Goal: Task Accomplishment & Management: Manage account settings

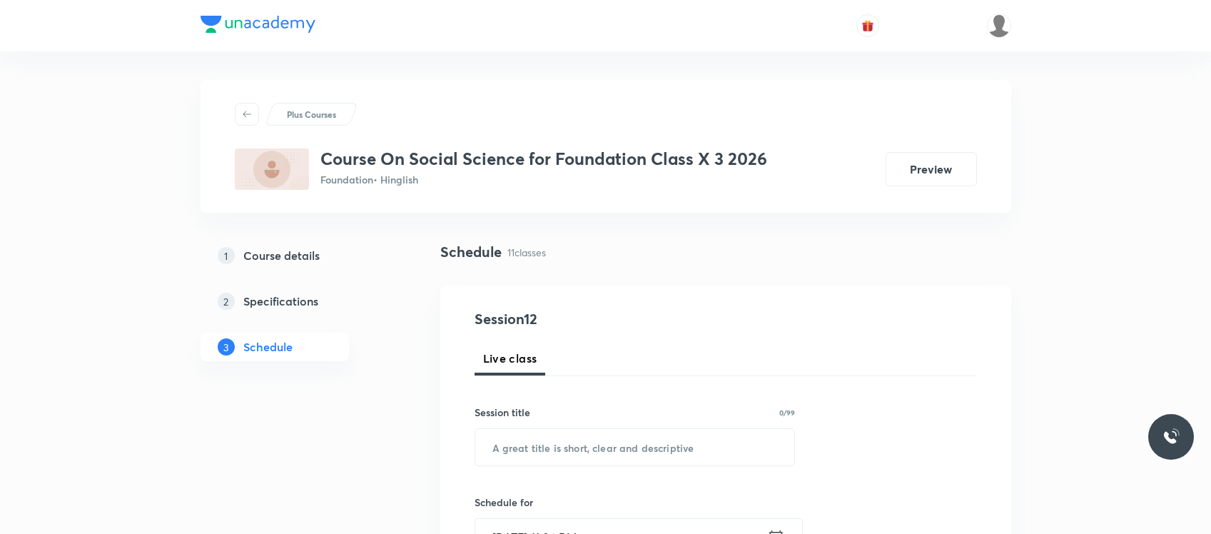
scroll to position [1830, 0]
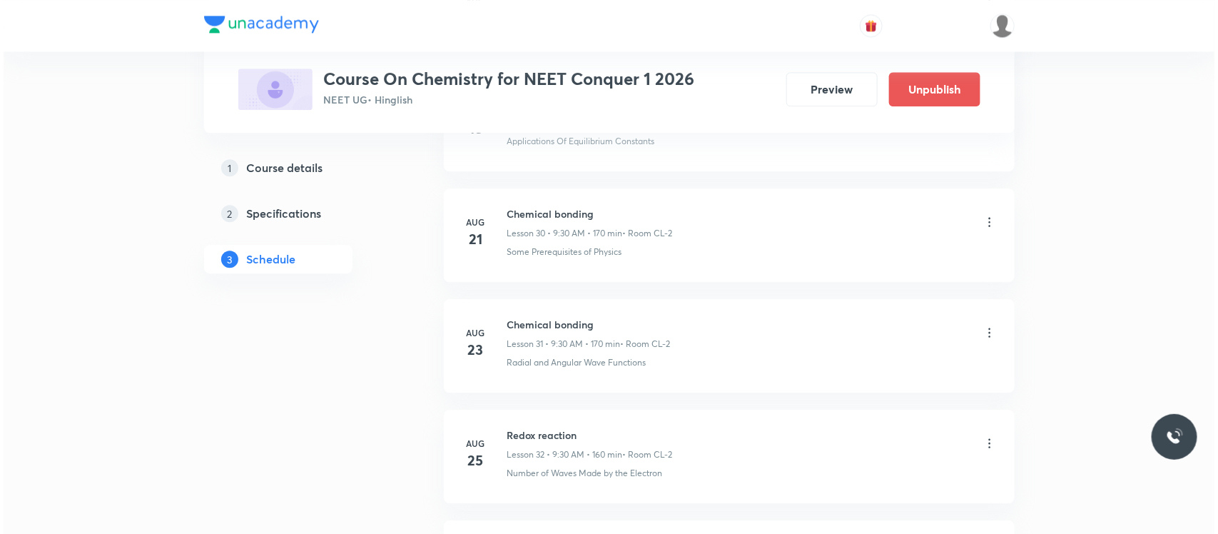
scroll to position [4491, 0]
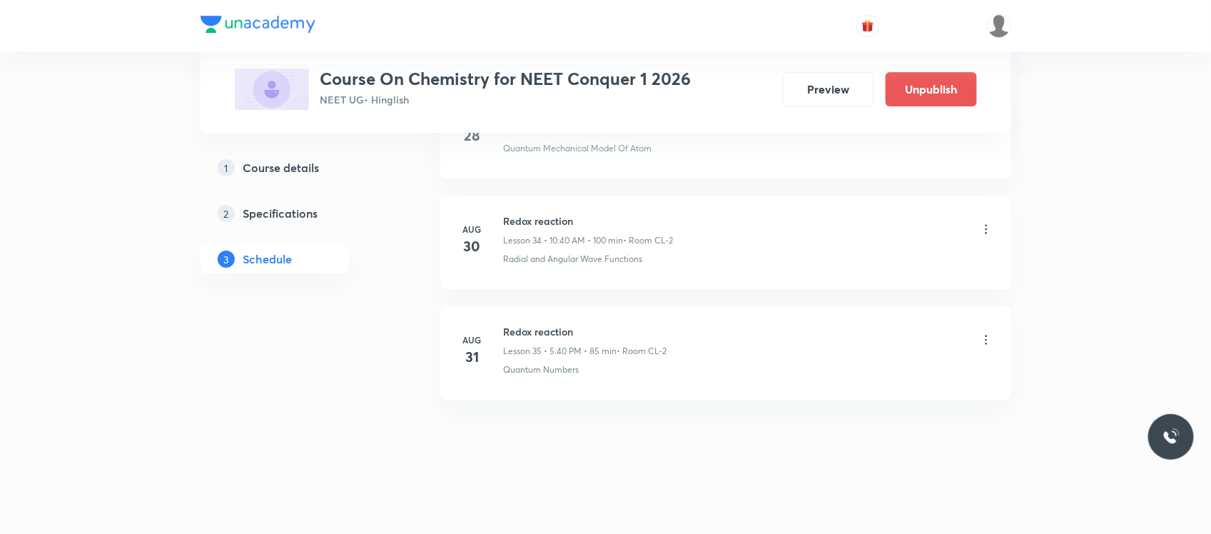
click at [990, 346] on icon at bounding box center [986, 339] width 14 height 14
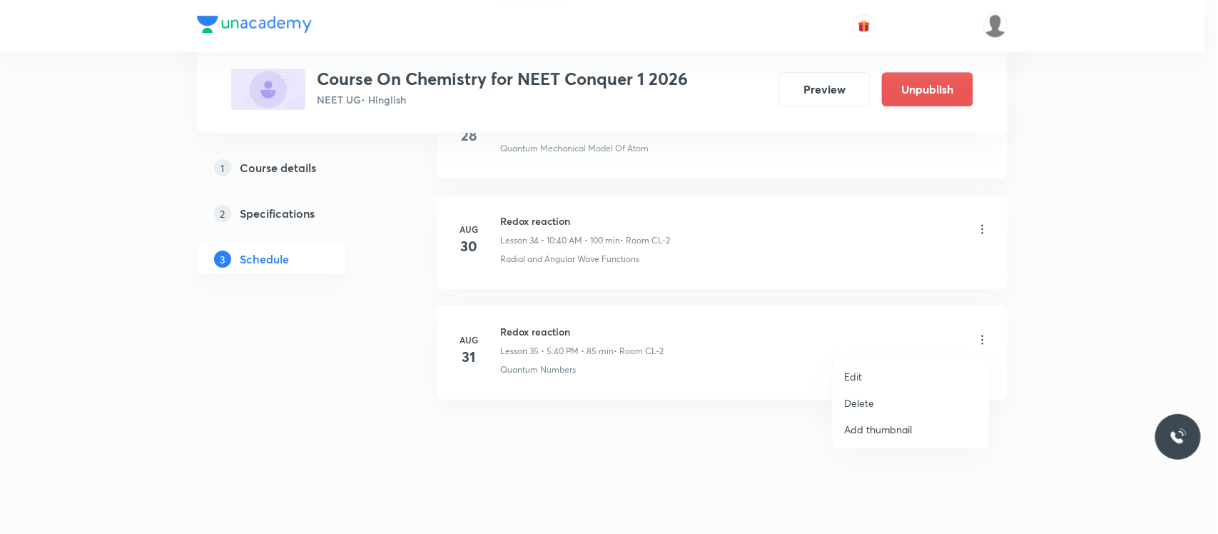
click at [856, 372] on p "Edit" at bounding box center [853, 376] width 18 height 15
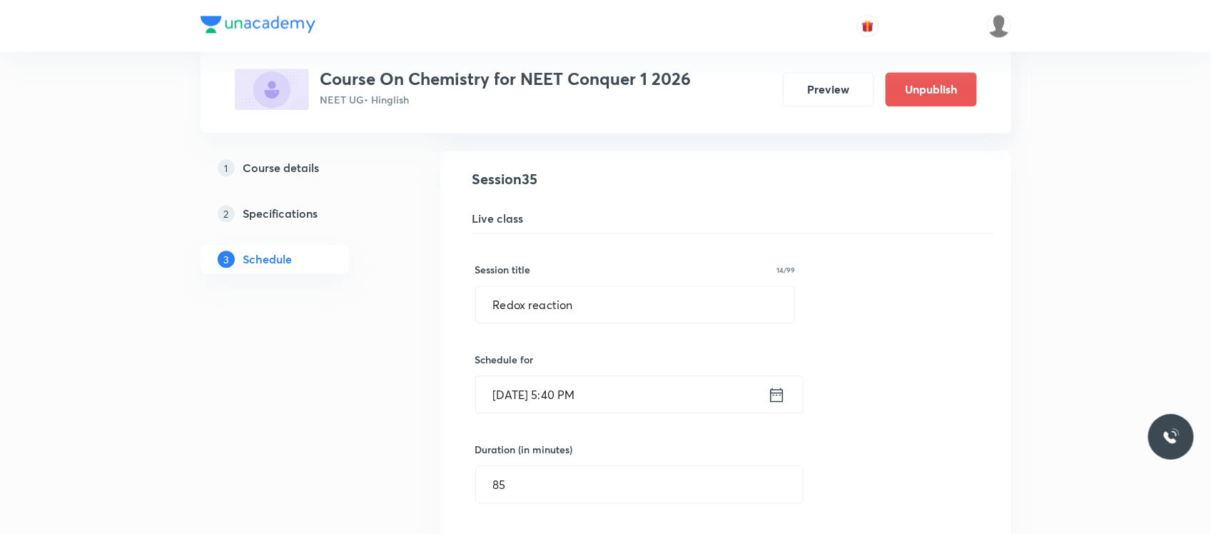
scroll to position [3868, 0]
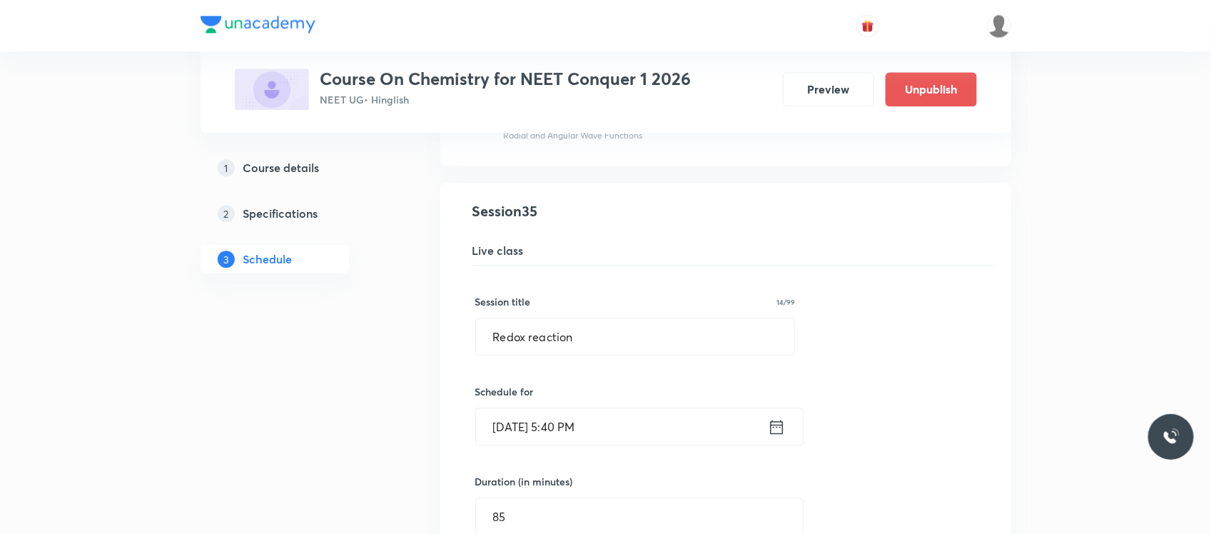
click at [626, 444] on input "Aug 31, 2025, 5:40 PM" at bounding box center [622, 426] width 292 height 36
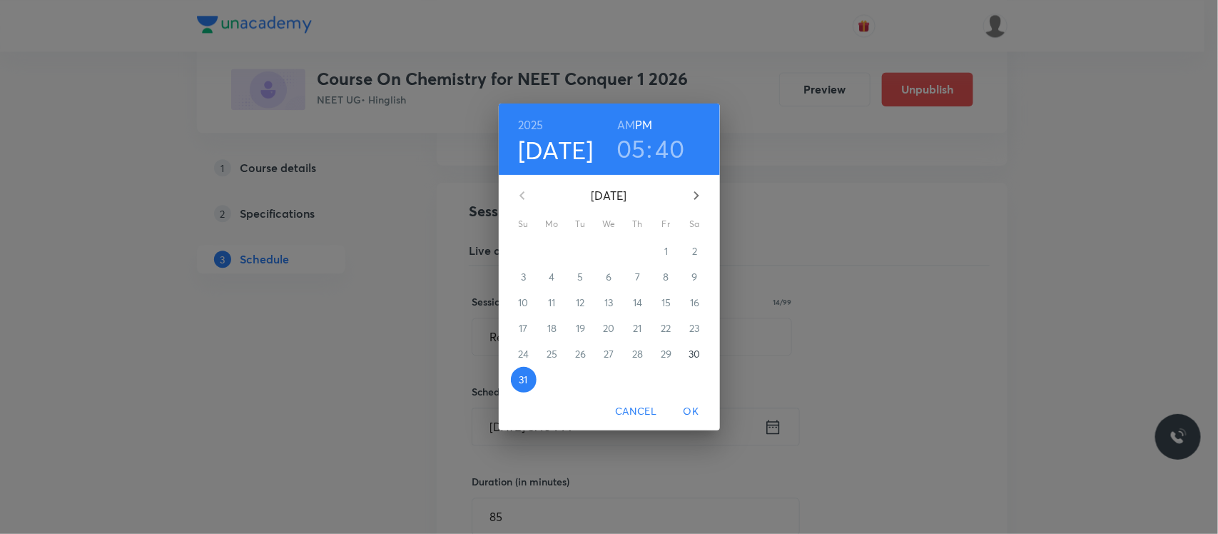
click at [624, 130] on h6 "AM" at bounding box center [626, 125] width 18 height 20
click at [633, 145] on h3 "05" at bounding box center [630, 148] width 29 height 30
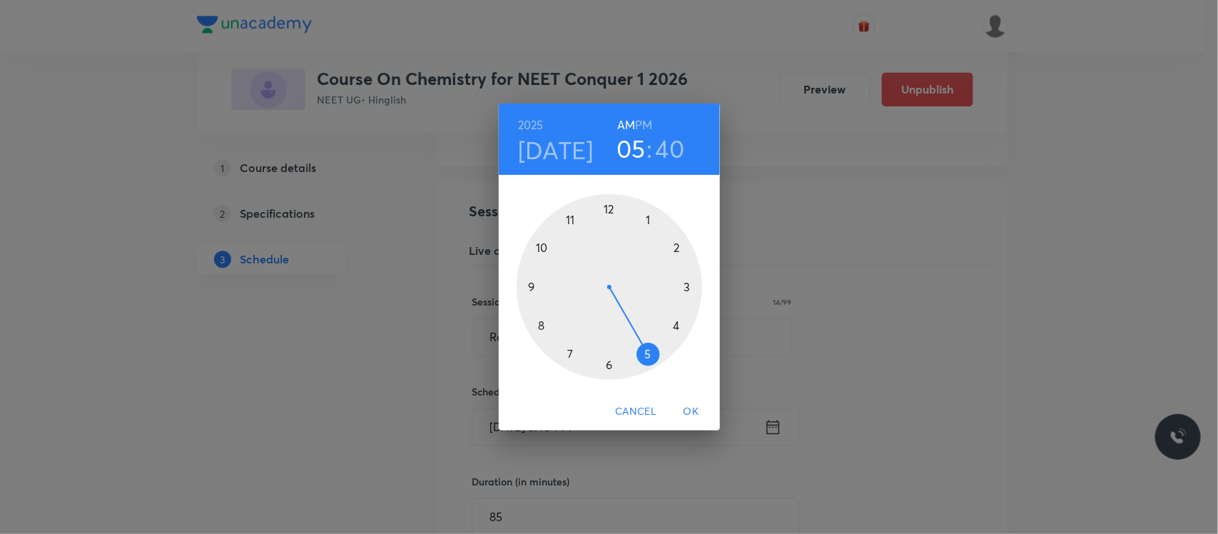
click at [543, 243] on div at bounding box center [608, 286] width 185 height 185
click at [610, 211] on div at bounding box center [608, 286] width 185 height 185
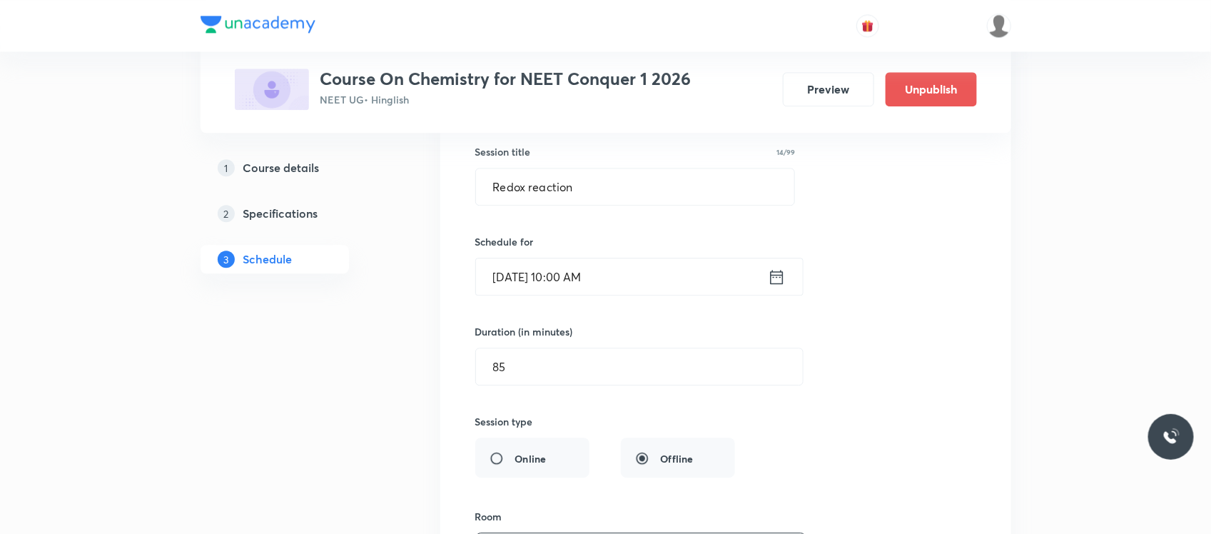
scroll to position [4018, 0]
click at [522, 382] on input "85" at bounding box center [639, 365] width 327 height 36
type input "1"
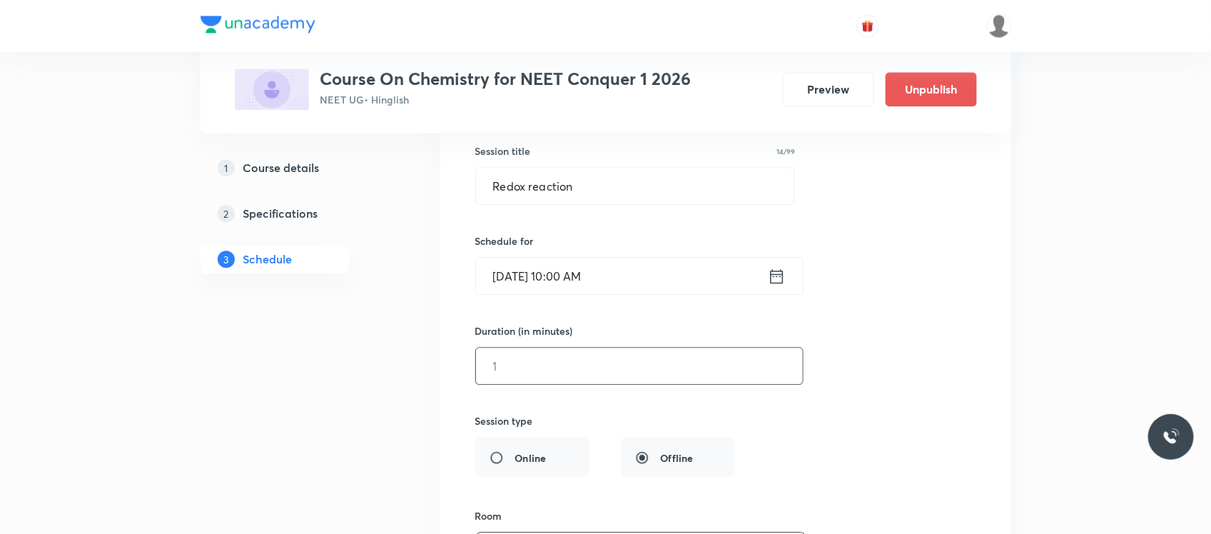
type input "0"
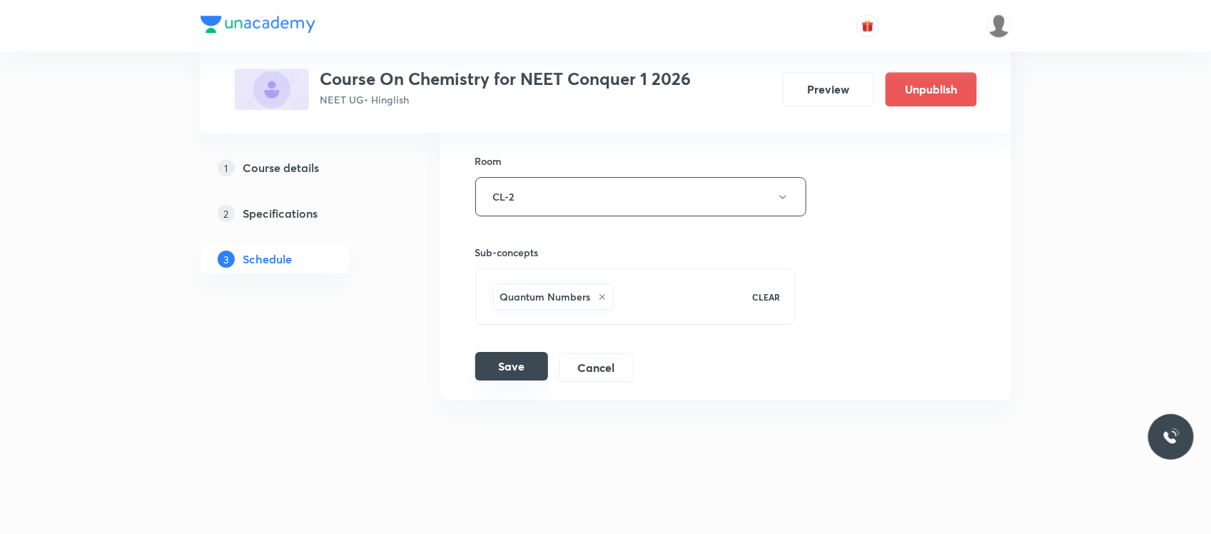
type input "100"
click at [500, 359] on button "Save" at bounding box center [511, 366] width 73 height 29
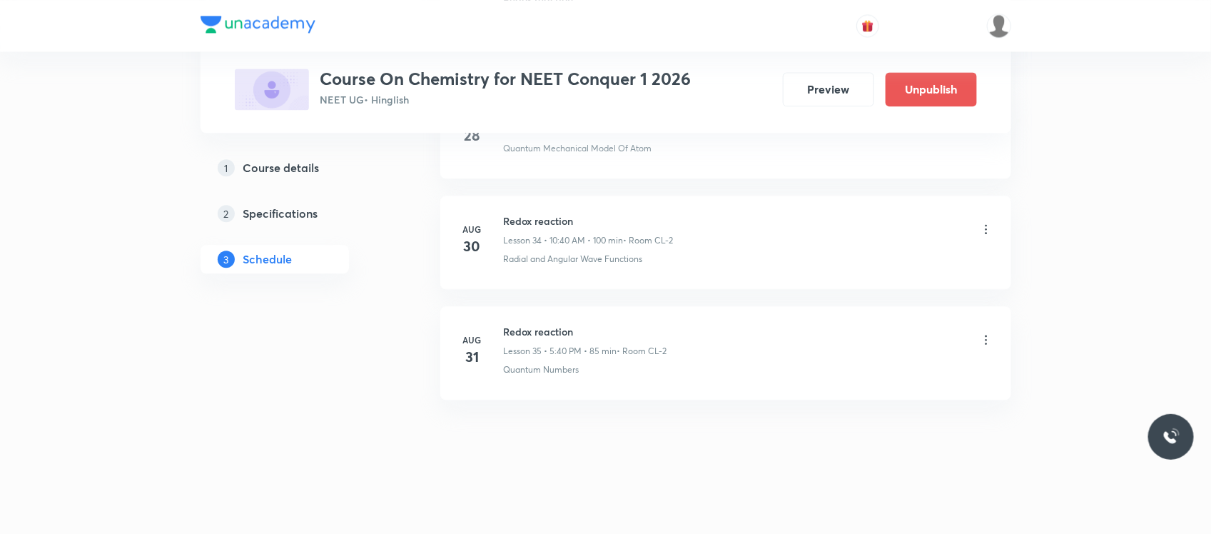
scroll to position [3834, 0]
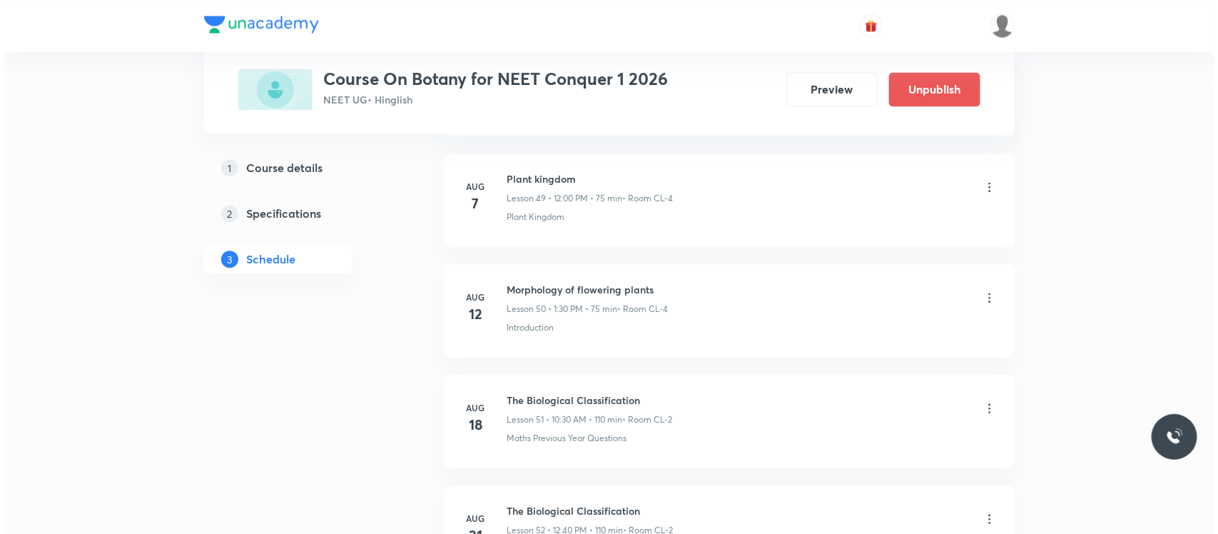
scroll to position [6821, 0]
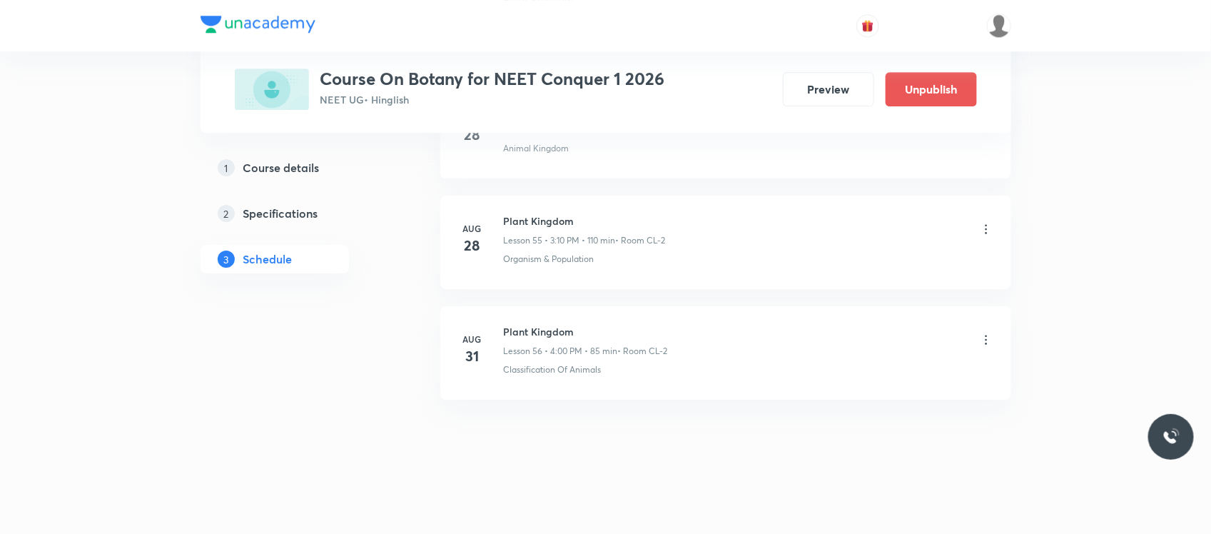
click at [979, 340] on icon at bounding box center [986, 339] width 14 height 14
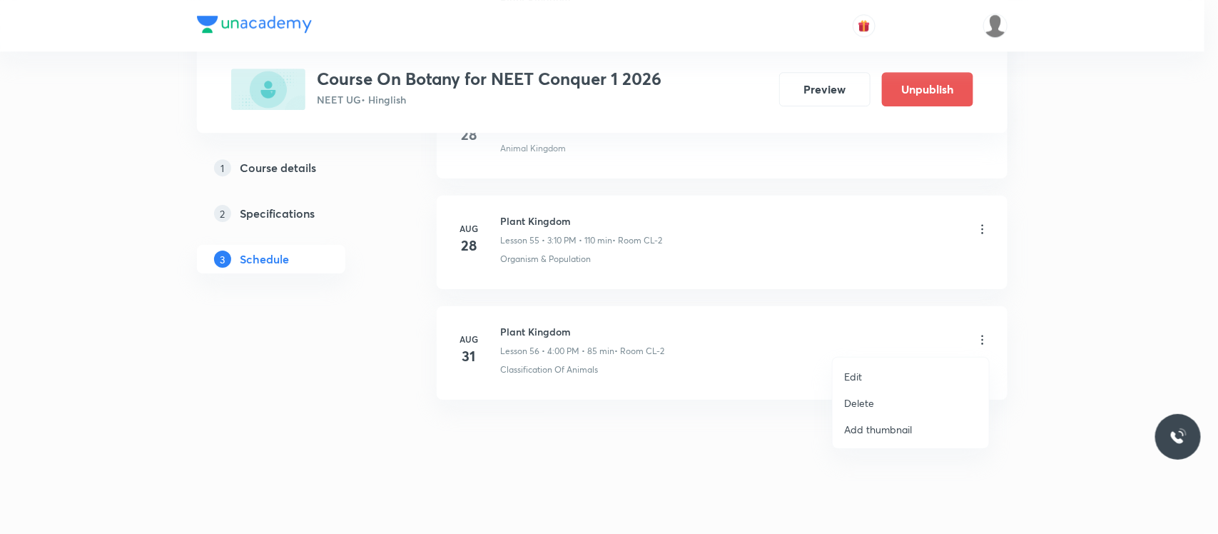
click at [846, 365] on li "Edit" at bounding box center [910, 376] width 156 height 26
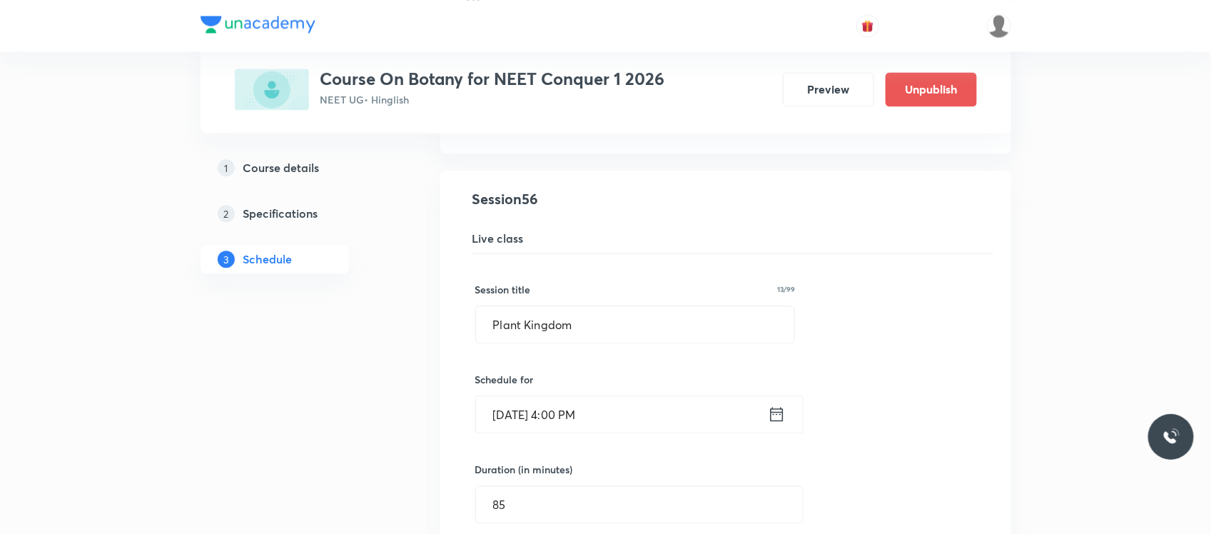
scroll to position [6214, 0]
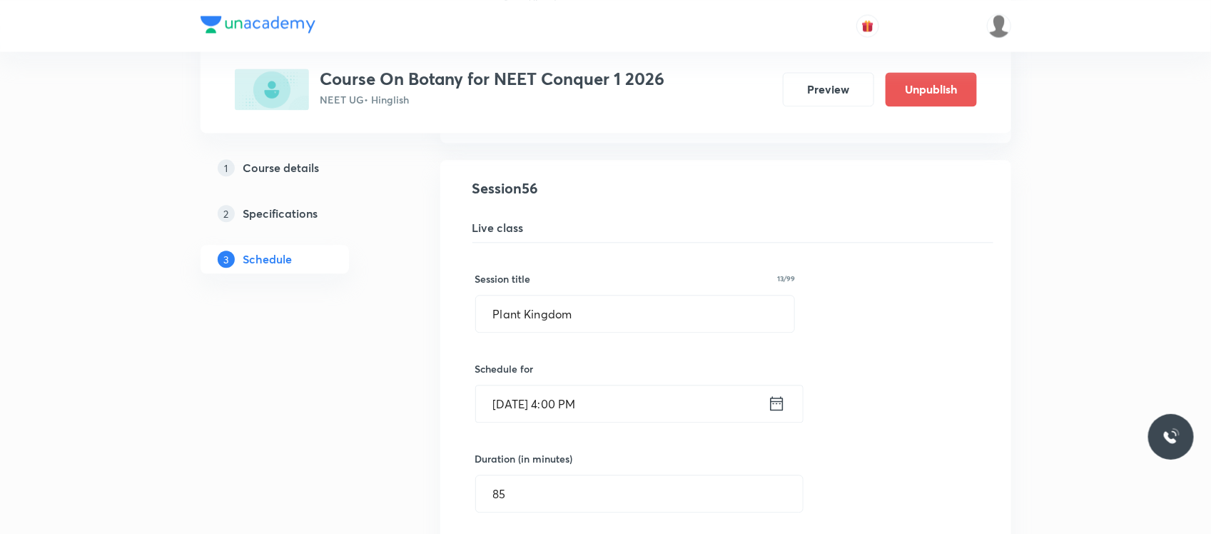
click at [646, 422] on input "Aug 31, 2025, 4:00 PM" at bounding box center [622, 403] width 292 height 36
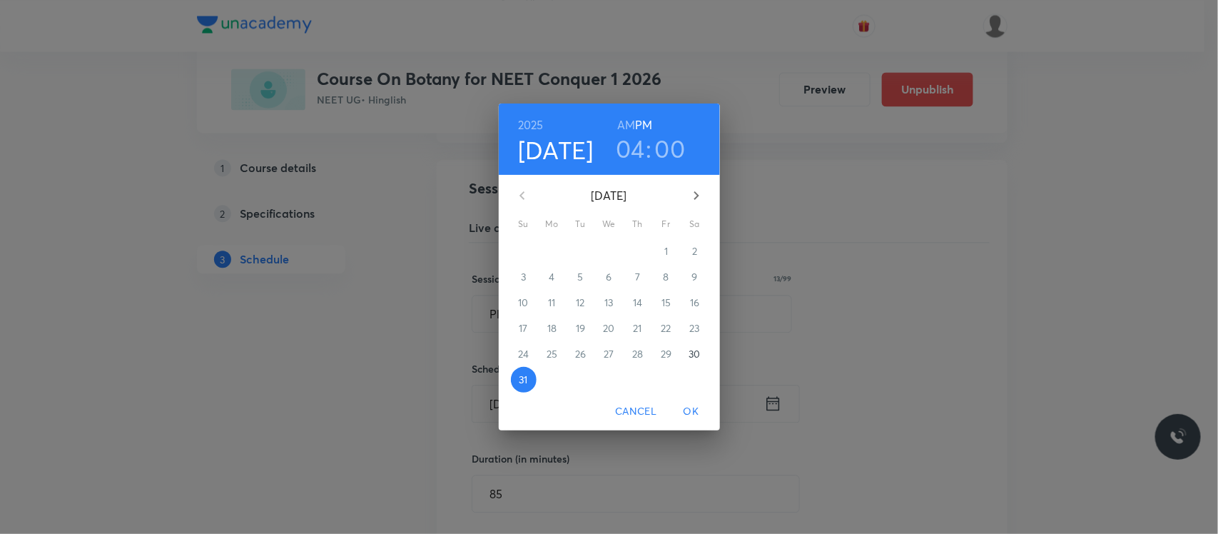
click at [626, 163] on h3 "04" at bounding box center [630, 148] width 29 height 30
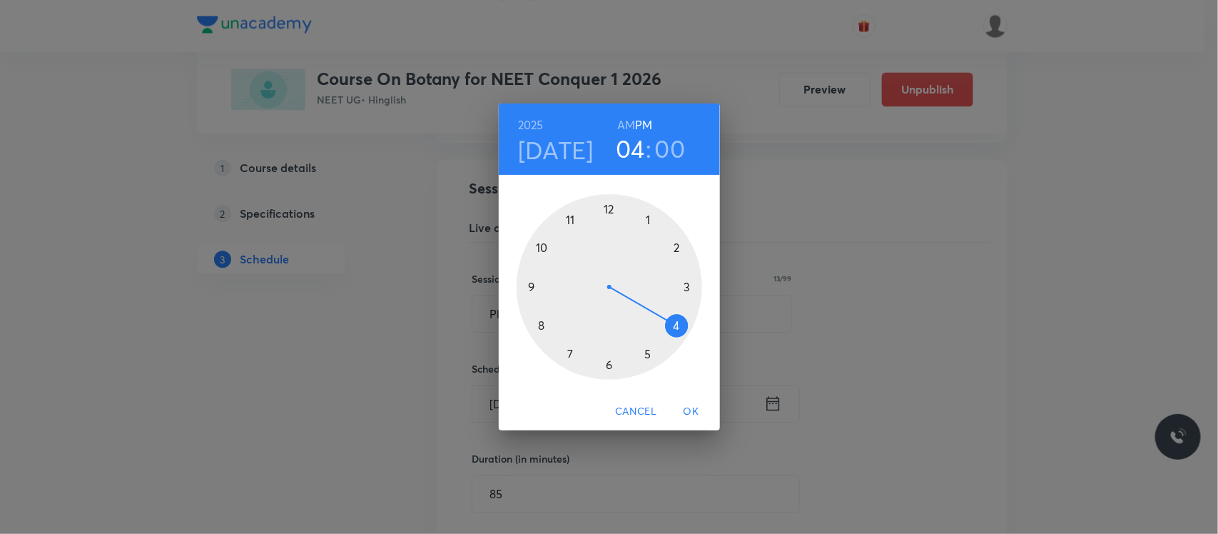
click at [608, 210] on div at bounding box center [608, 286] width 185 height 185
click at [687, 411] on span "OK" at bounding box center [691, 411] width 34 height 18
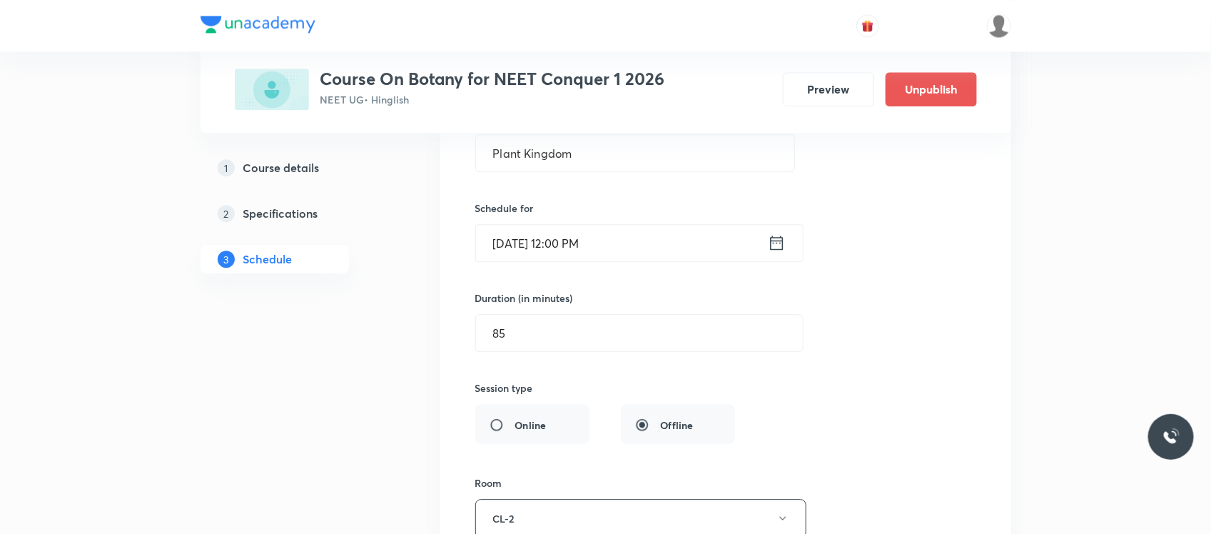
scroll to position [6484, 0]
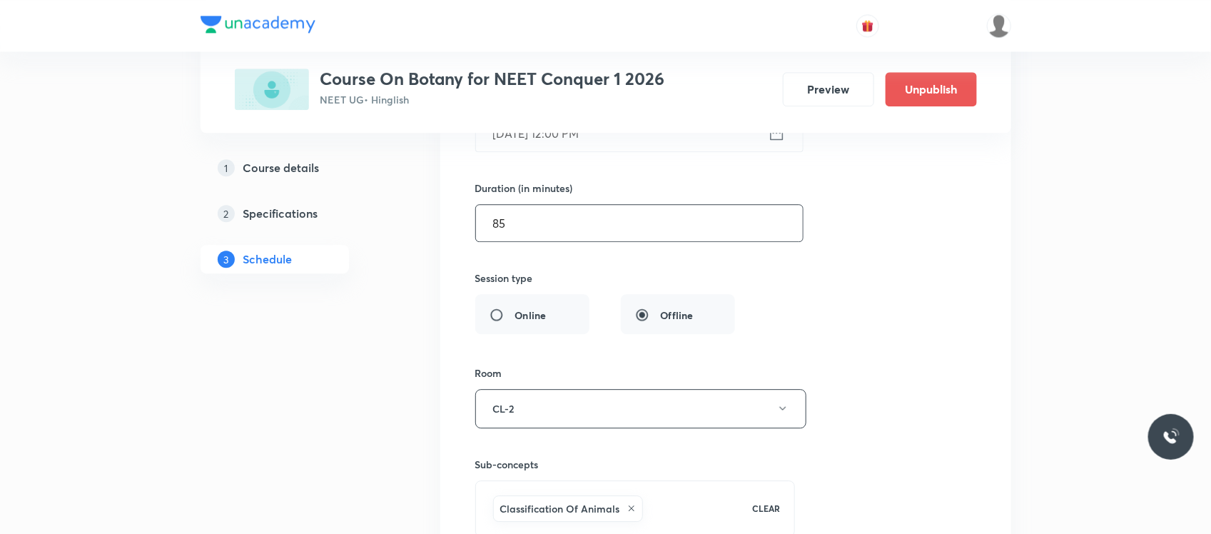
click at [615, 241] on input "85" at bounding box center [639, 223] width 327 height 36
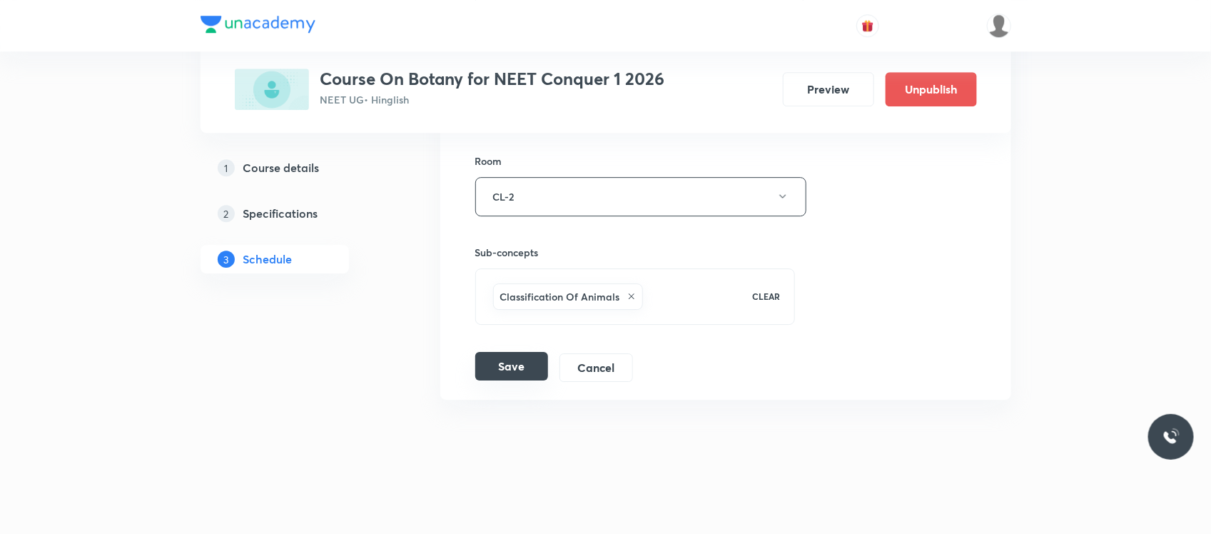
type input "90"
click at [515, 359] on button "Save" at bounding box center [511, 366] width 73 height 29
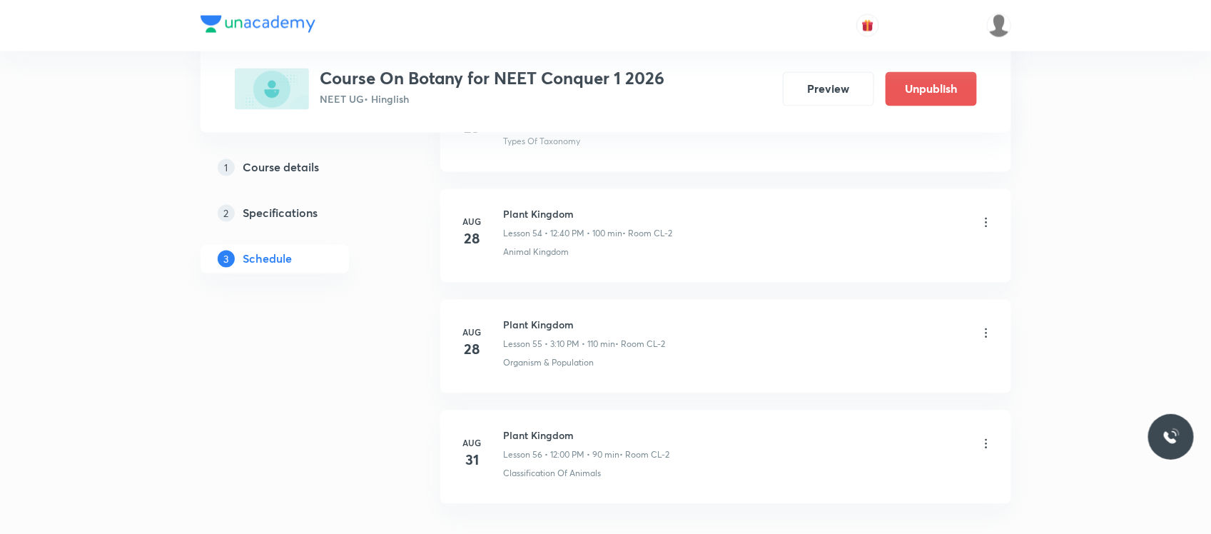
scroll to position [6039, 0]
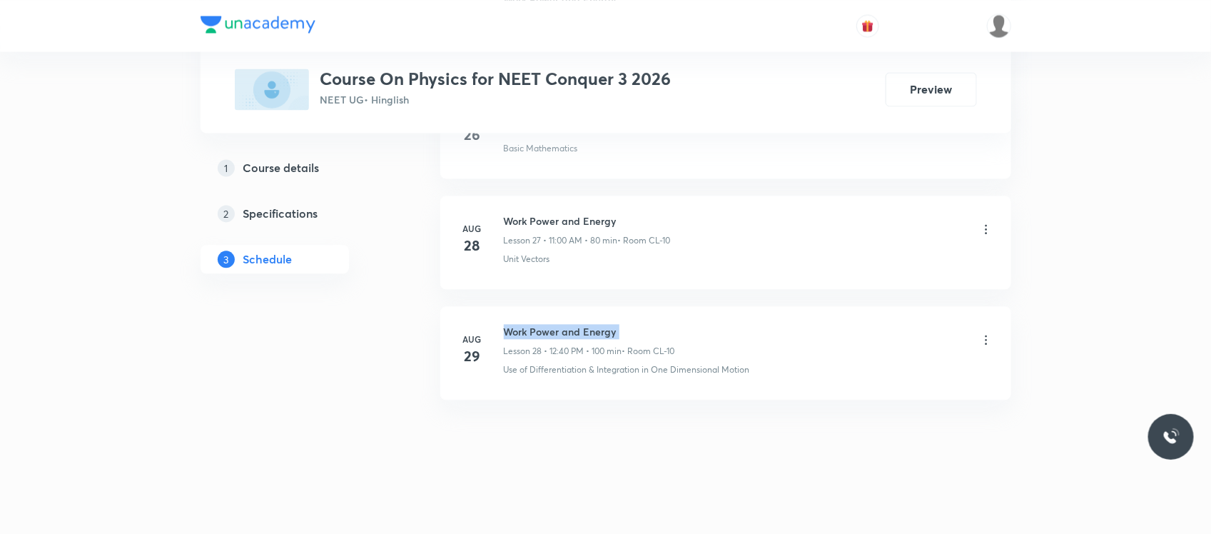
click at [542, 327] on h6 "Work Power and Energy" at bounding box center [589, 331] width 171 height 15
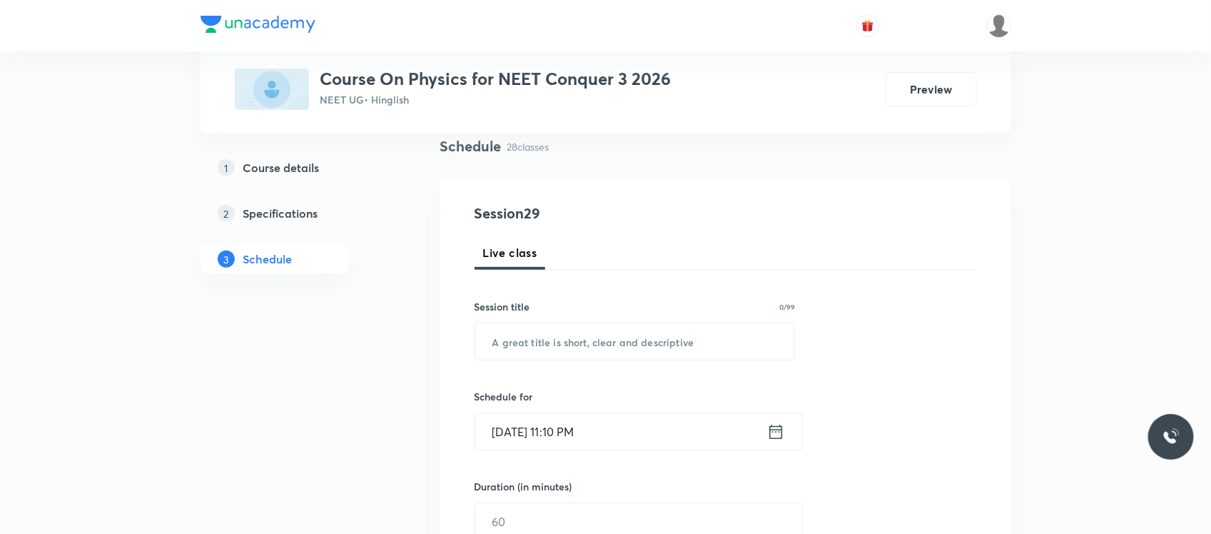
scroll to position [108, 0]
click at [542, 327] on input "text" at bounding box center [635, 339] width 320 height 36
paste input "Work Power and Energy"
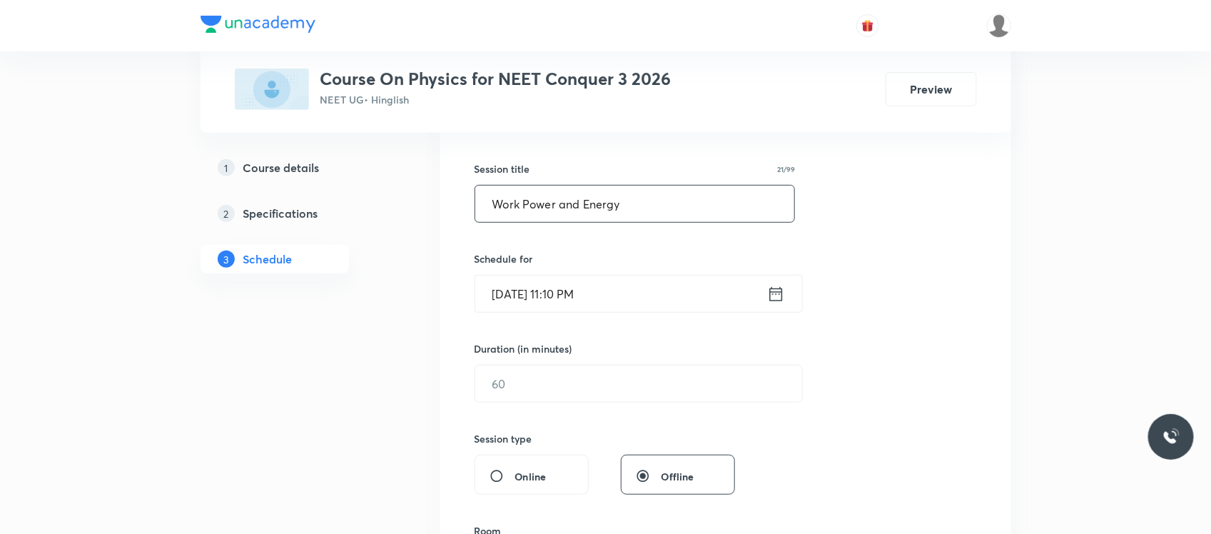
scroll to position [244, 0]
type input "Work Power and Energy"
click at [597, 305] on input "Aug 30, 2025, 11:10 PM" at bounding box center [621, 293] width 292 height 36
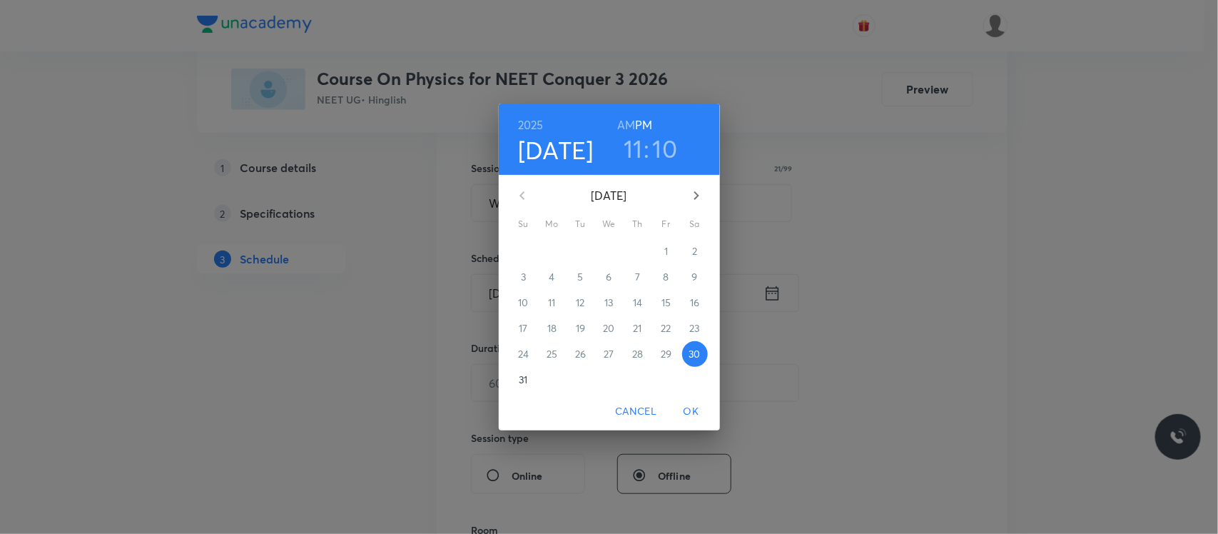
click at [628, 157] on h3 "11" at bounding box center [632, 148] width 19 height 30
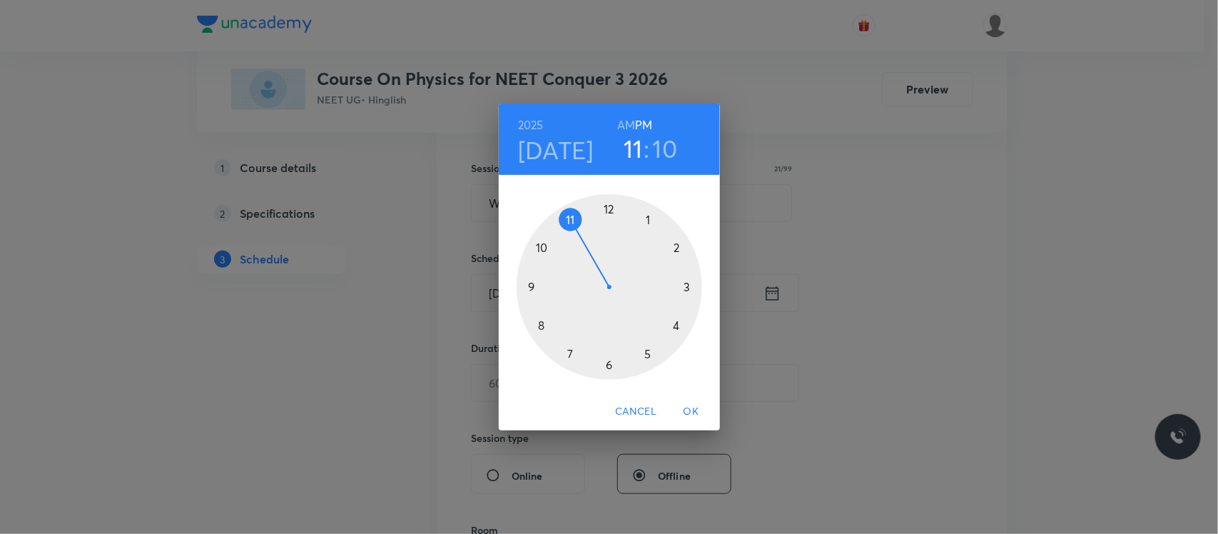
click at [682, 287] on div at bounding box center [608, 286] width 185 height 185
click at [611, 370] on div at bounding box center [608, 286] width 185 height 185
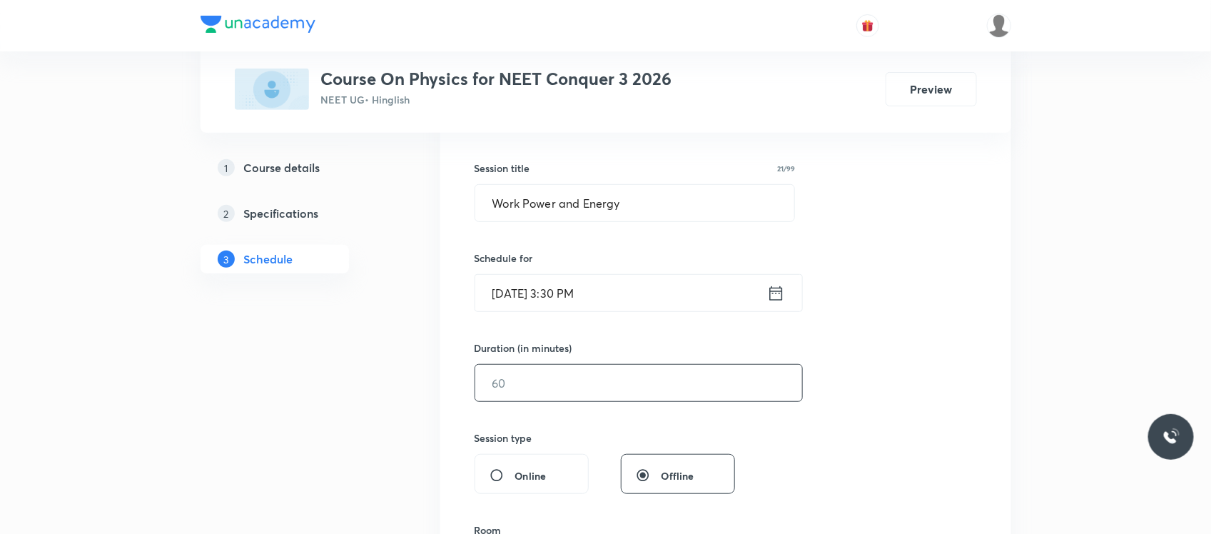
click at [590, 373] on input "text" at bounding box center [638, 383] width 327 height 36
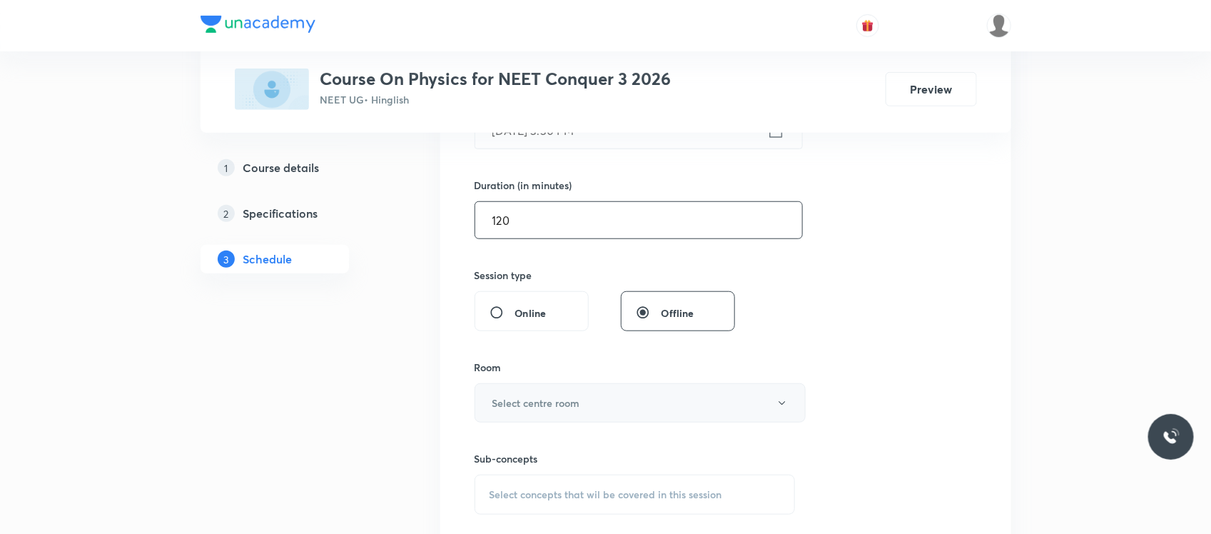
type input "120"
click at [560, 415] on button "Select centre room" at bounding box center [639, 402] width 331 height 39
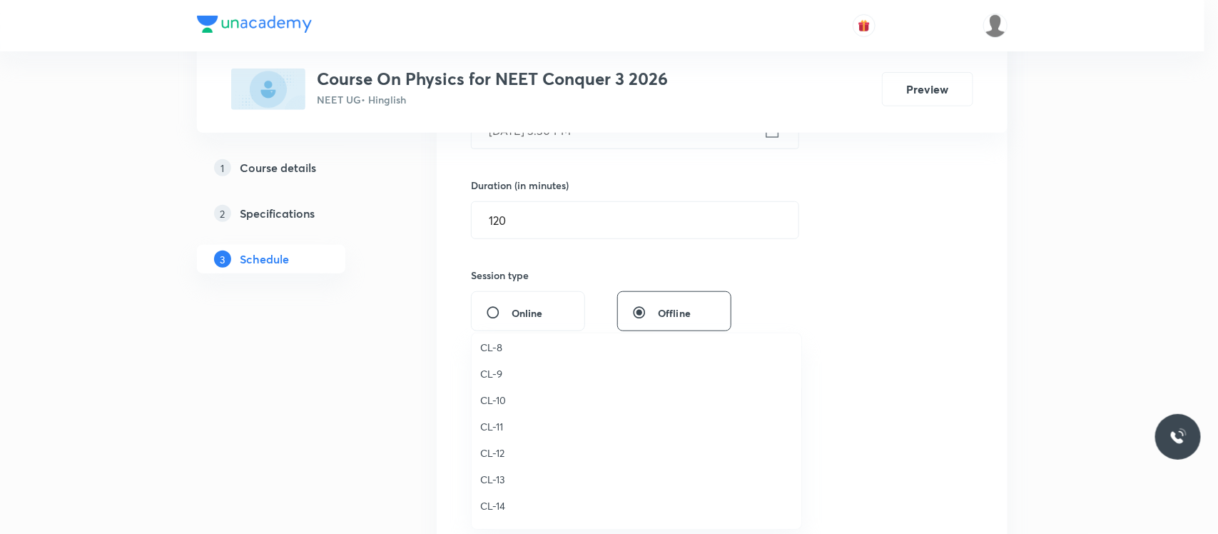
scroll to position [583, 0]
click at [503, 395] on span "CL-10" at bounding box center [636, 402] width 312 height 15
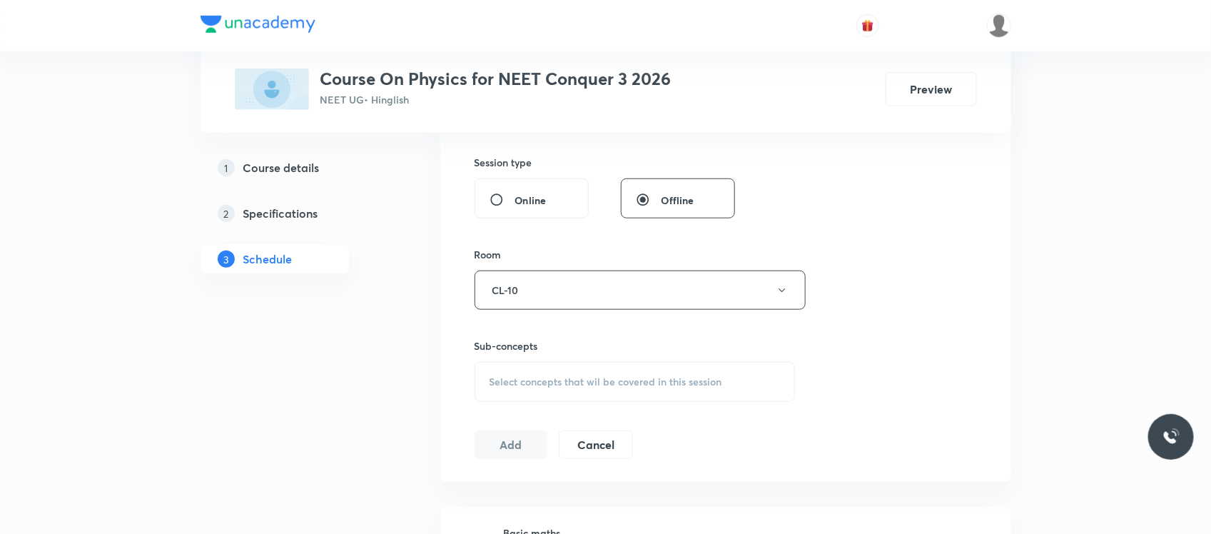
scroll to position [526, 0]
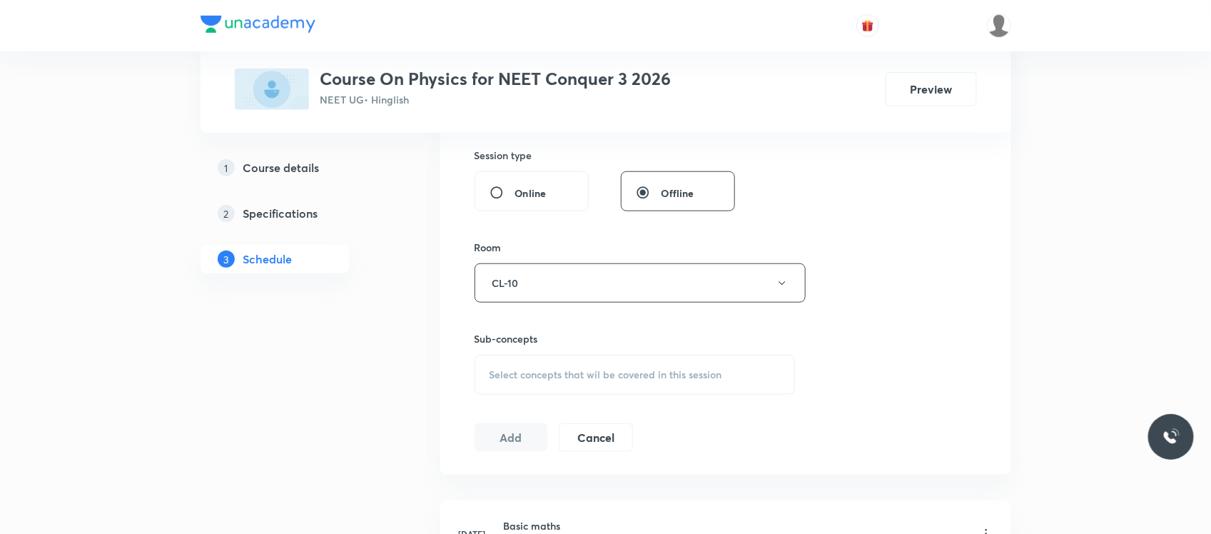
click at [558, 372] on span "Select concepts that wil be covered in this session" at bounding box center [605, 374] width 233 height 11
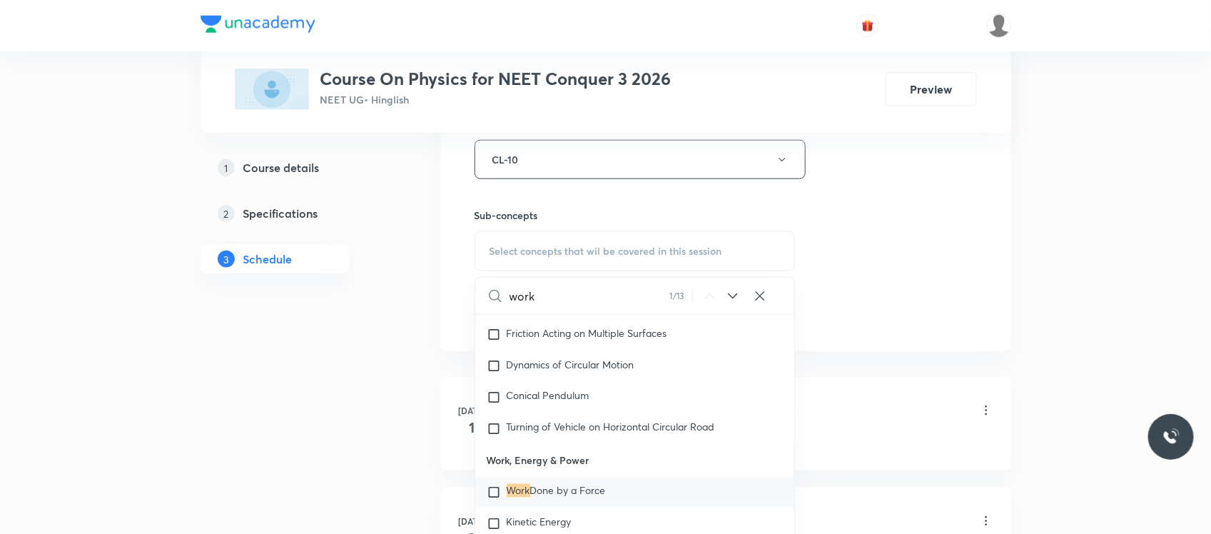
scroll to position [3739, 0]
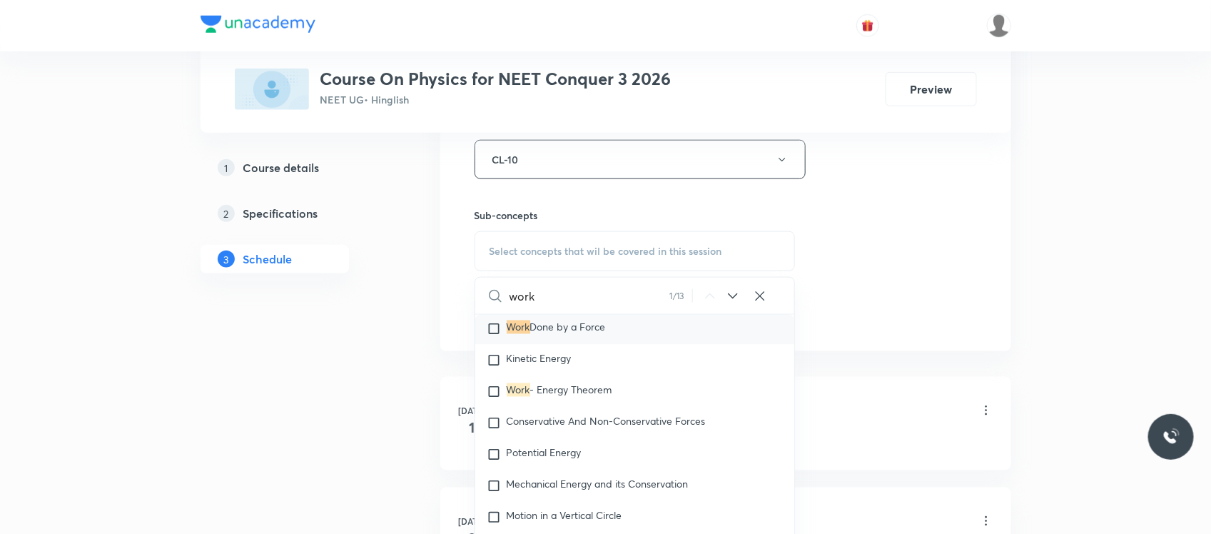
type input "work"
click at [571, 336] on p "Work Done by a Force" at bounding box center [555, 329] width 99 height 14
checkbox input "true"
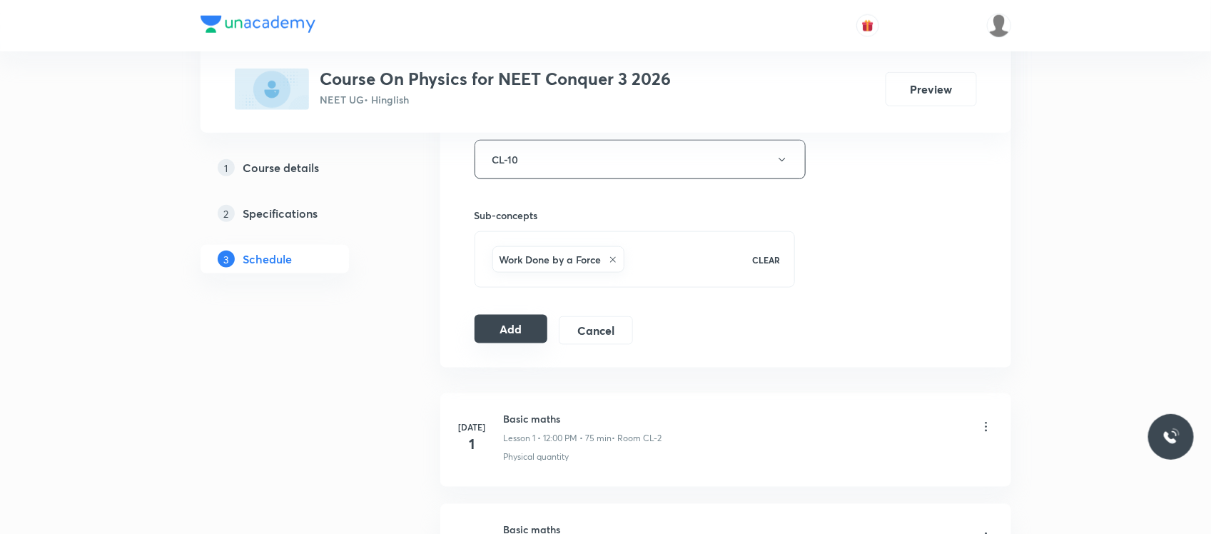
click at [514, 321] on button "Add" at bounding box center [510, 329] width 73 height 29
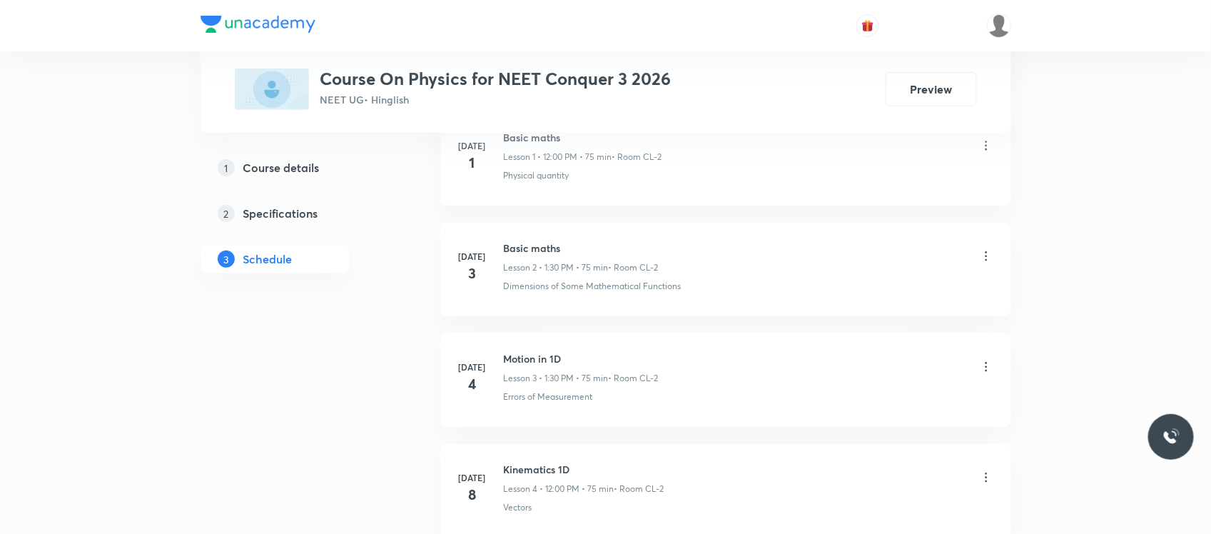
scroll to position [0, 0]
